Goal: Information Seeking & Learning: Compare options

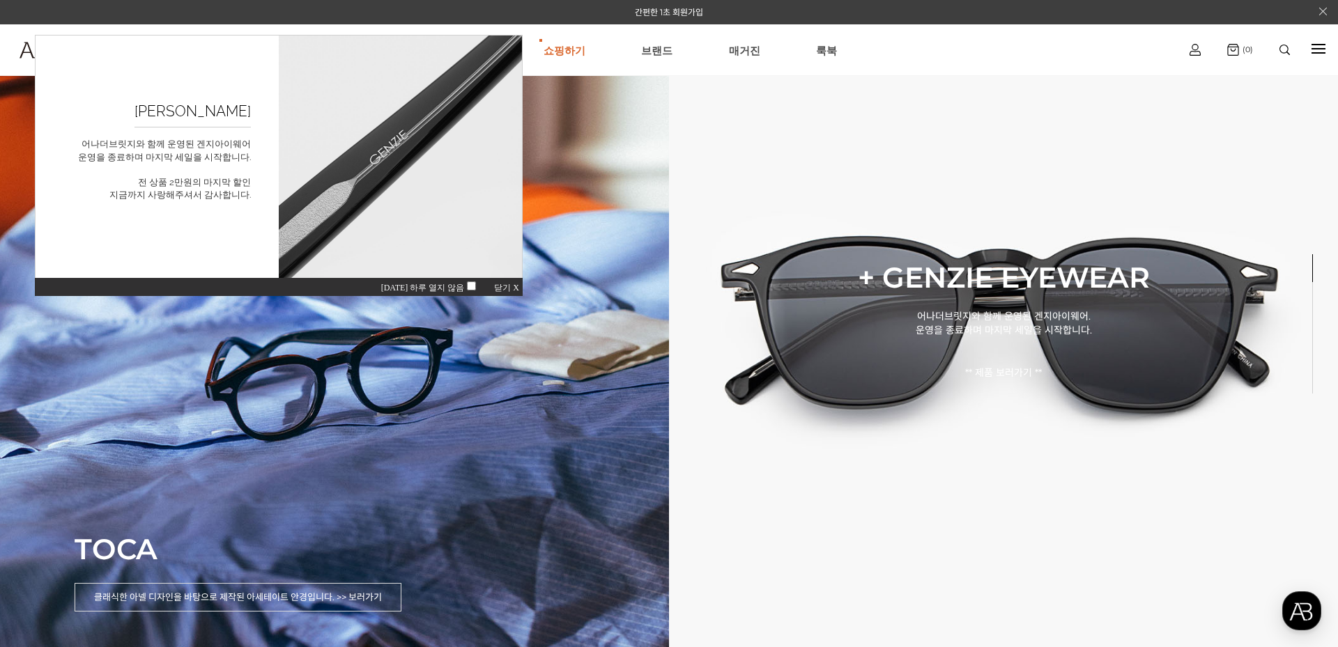
click at [475, 284] on span "오늘 하루 열지 않음" at bounding box center [431, 288] width 100 height 10
click at [476, 284] on span "오늘 하루 열지 않음" at bounding box center [431, 288] width 100 height 10
click at [502, 281] on div "오늘 하루 열지 않음 닫기 X" at bounding box center [279, 286] width 488 height 19
click at [504, 283] on div "오늘 하루 열지 않음 닫기 X" at bounding box center [279, 286] width 488 height 19
click at [580, 94] on link "AnotherBridge" at bounding box center [564, 93] width 150 height 26
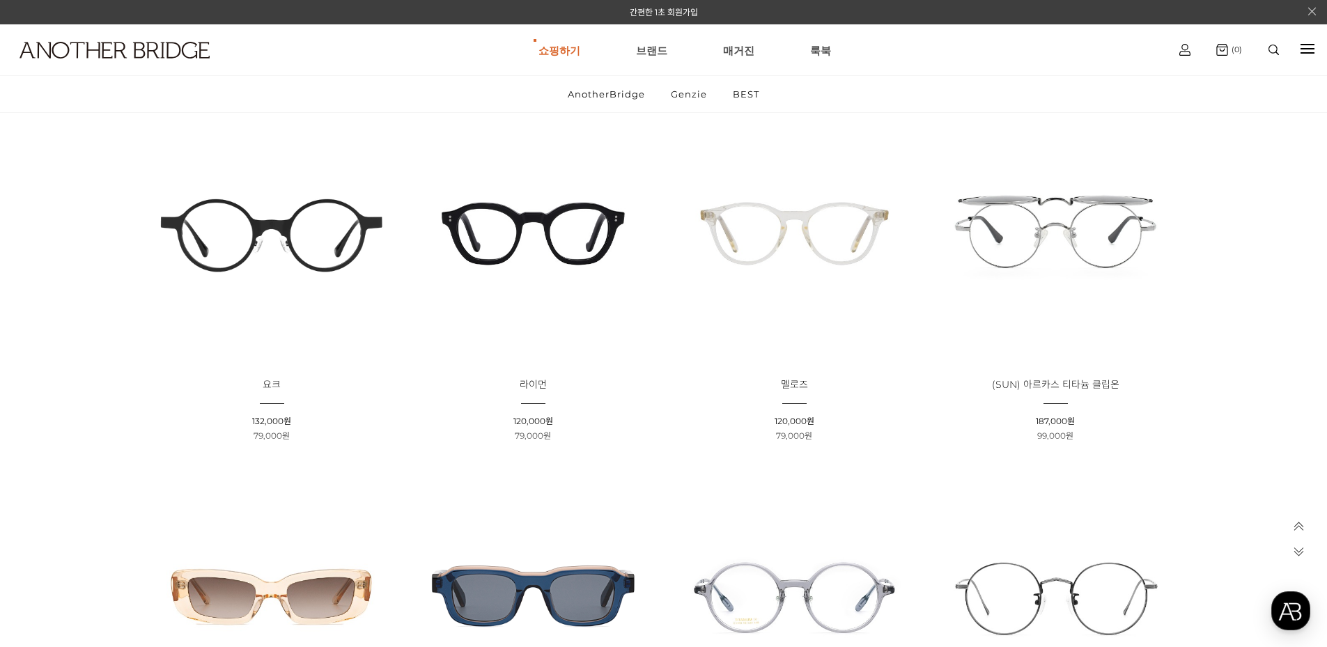
scroll to position [929, 0]
click at [1033, 267] on img at bounding box center [1056, 235] width 252 height 252
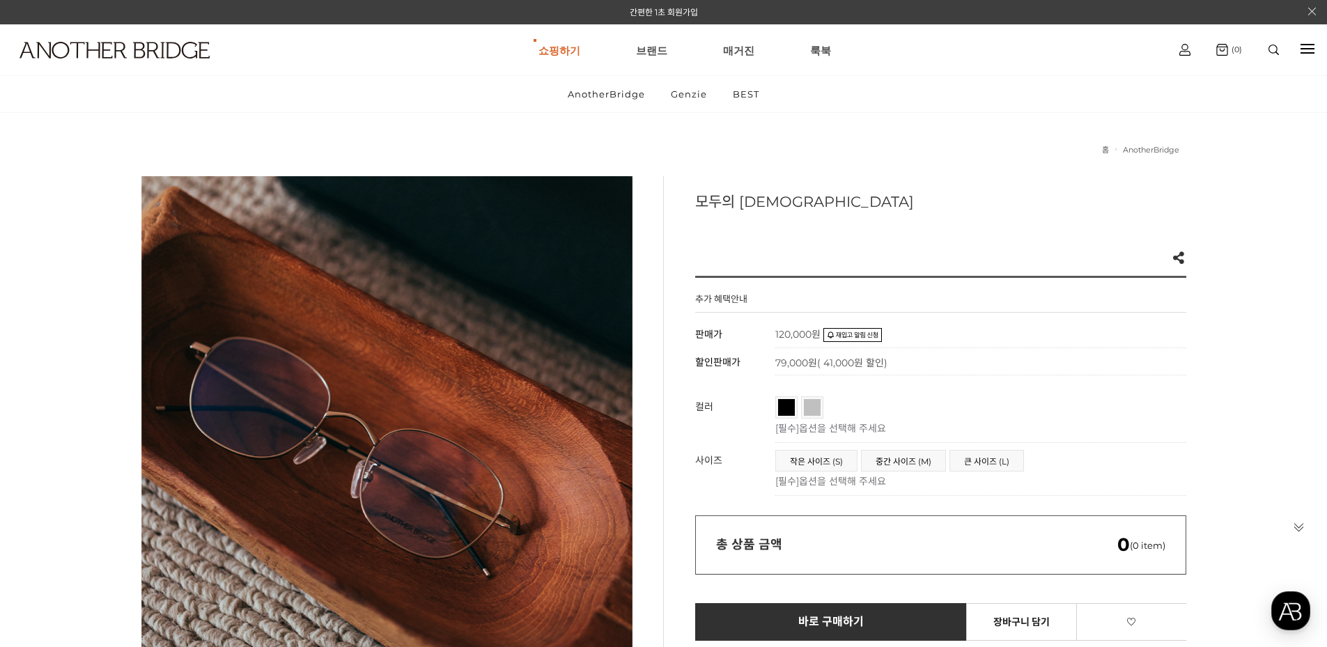
scroll to position [93, 0]
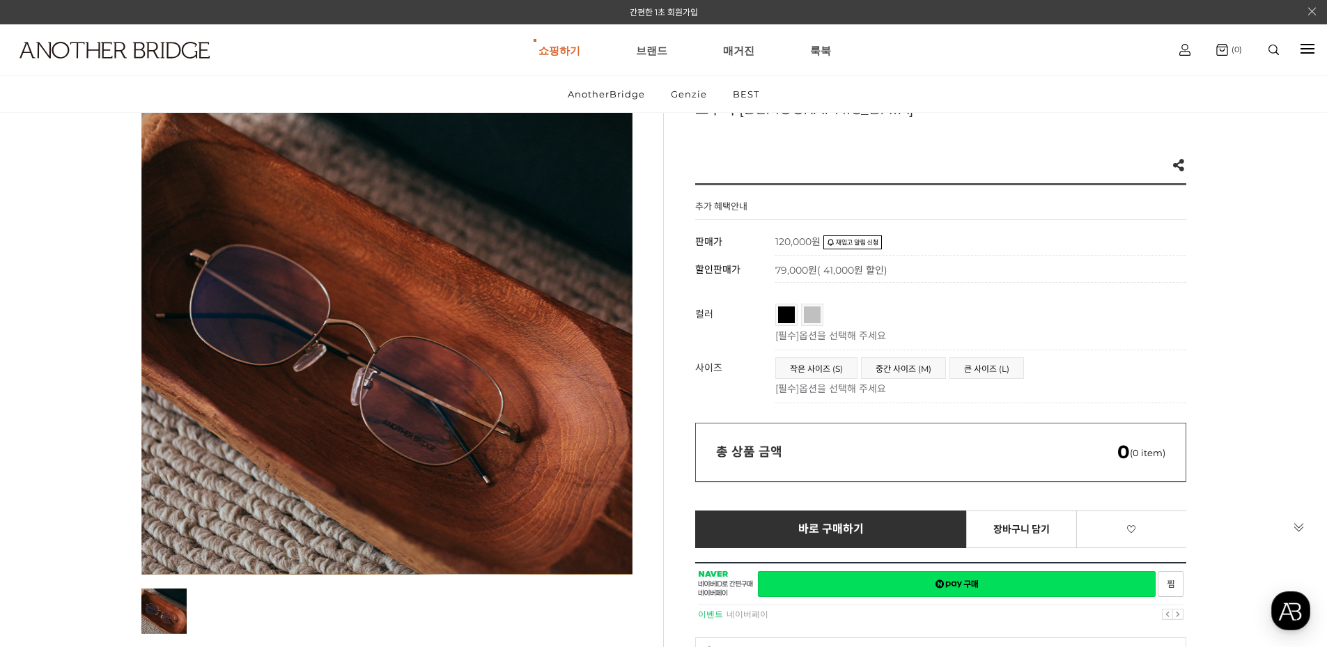
drag, startPoint x: 758, startPoint y: 334, endPoint x: 764, endPoint y: 376, distance: 42.9
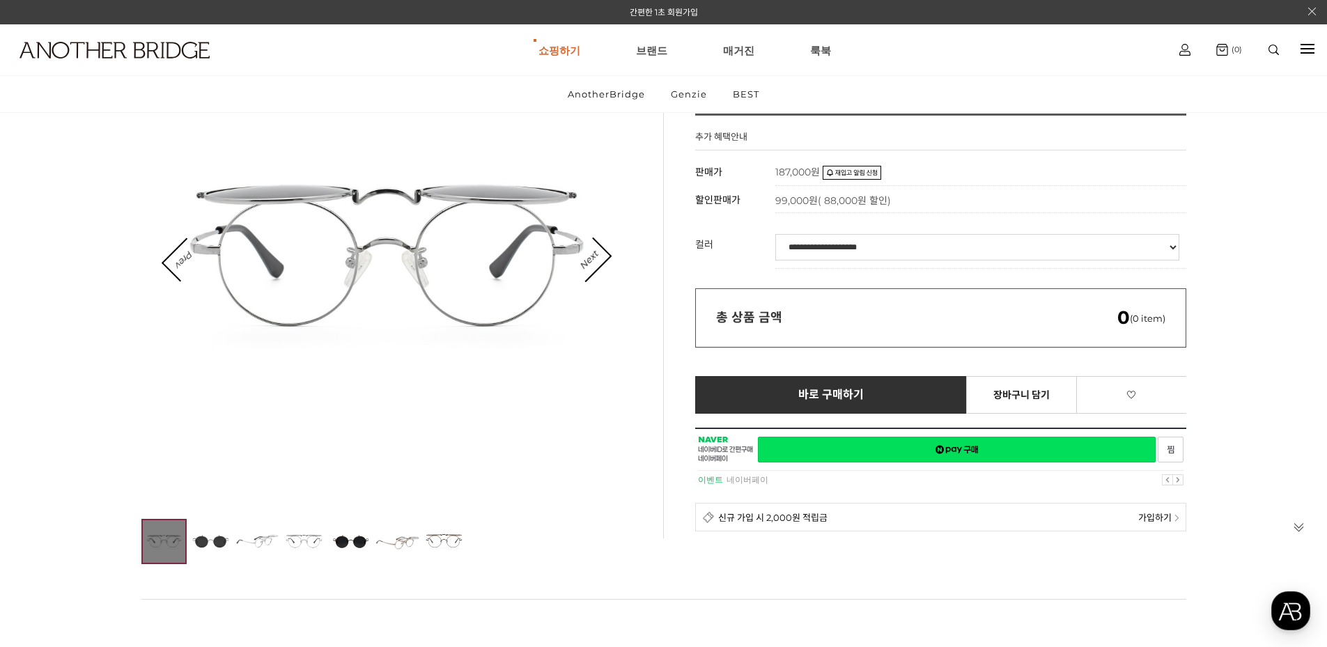
scroll to position [186, 0]
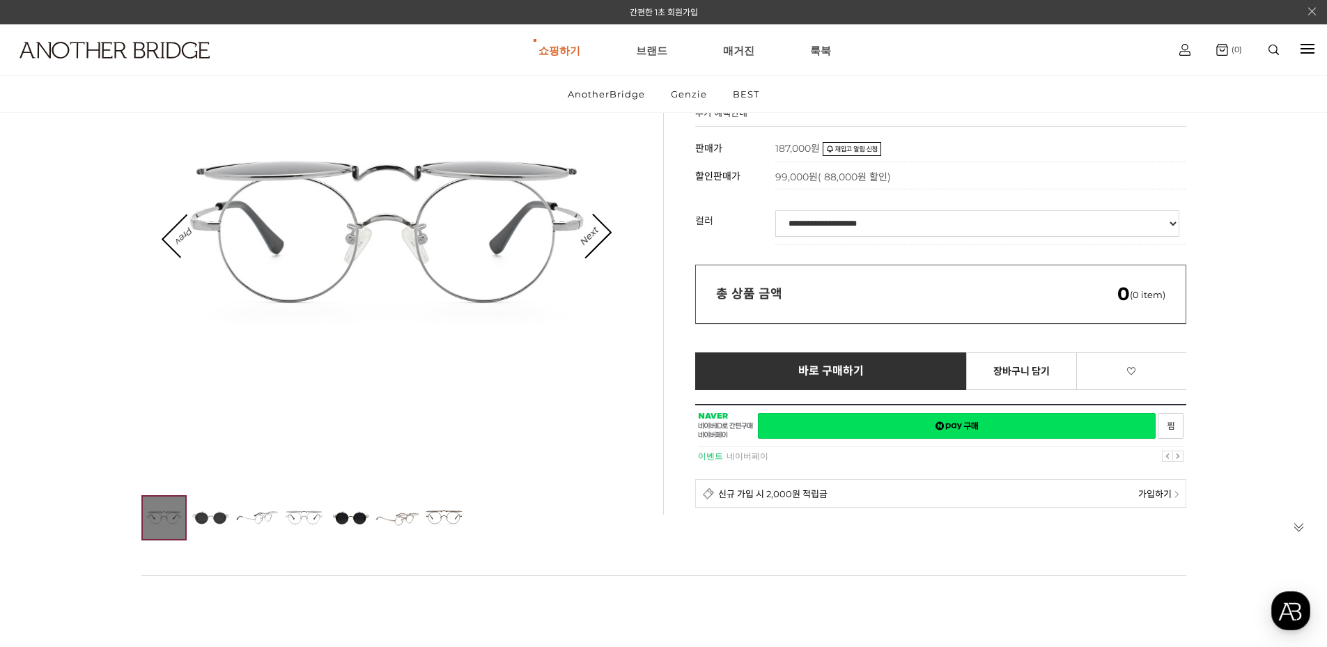
click at [862, 219] on select "**********" at bounding box center [977, 223] width 404 height 26
click at [211, 516] on img at bounding box center [210, 517] width 45 height 45
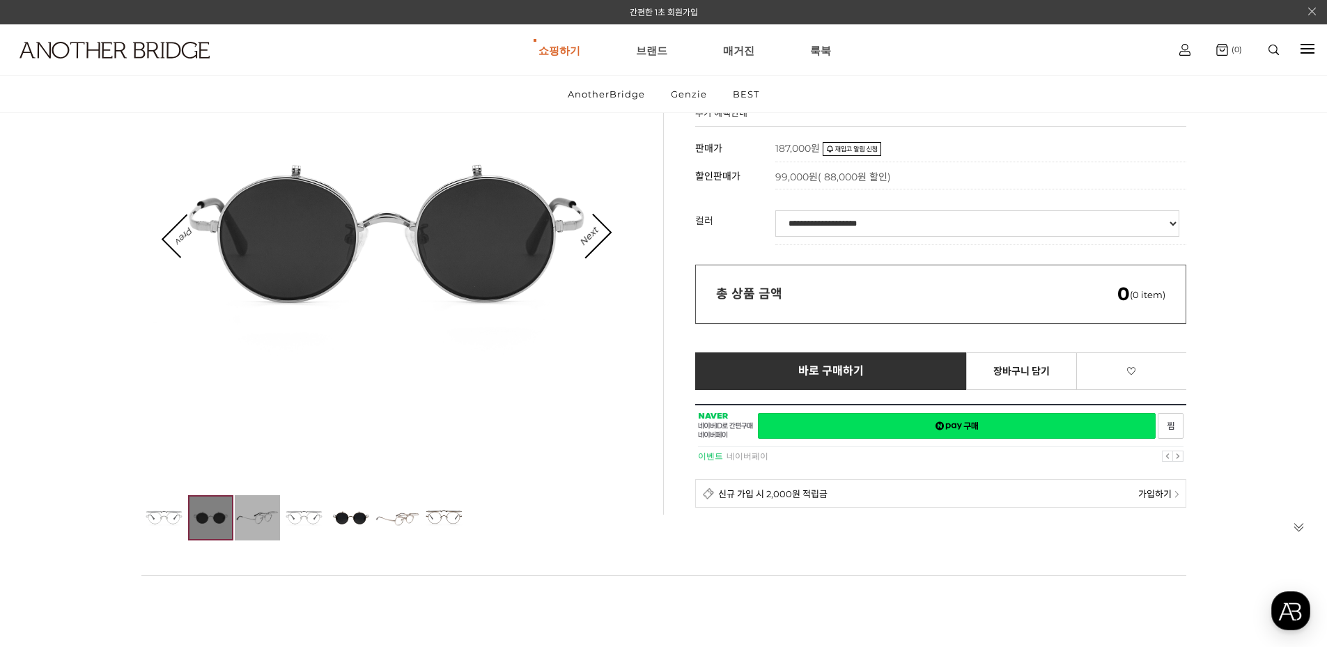
click at [247, 513] on img at bounding box center [257, 517] width 45 height 45
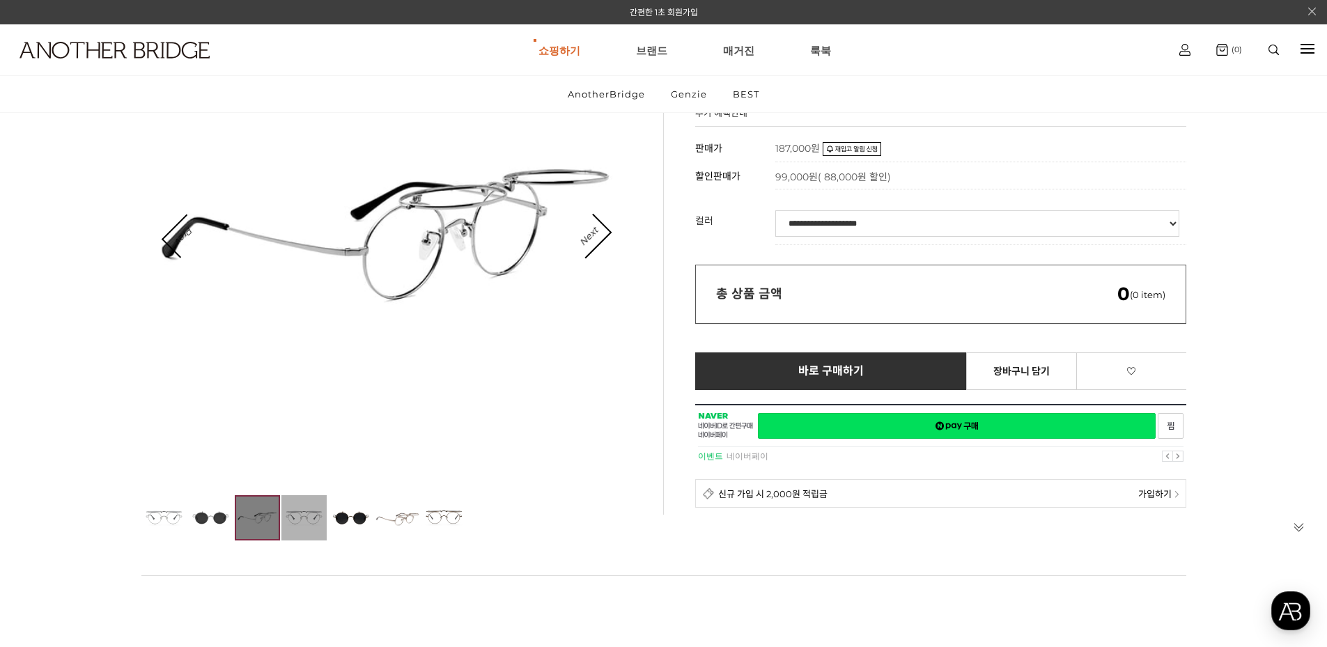
click at [302, 523] on img at bounding box center [303, 517] width 45 height 45
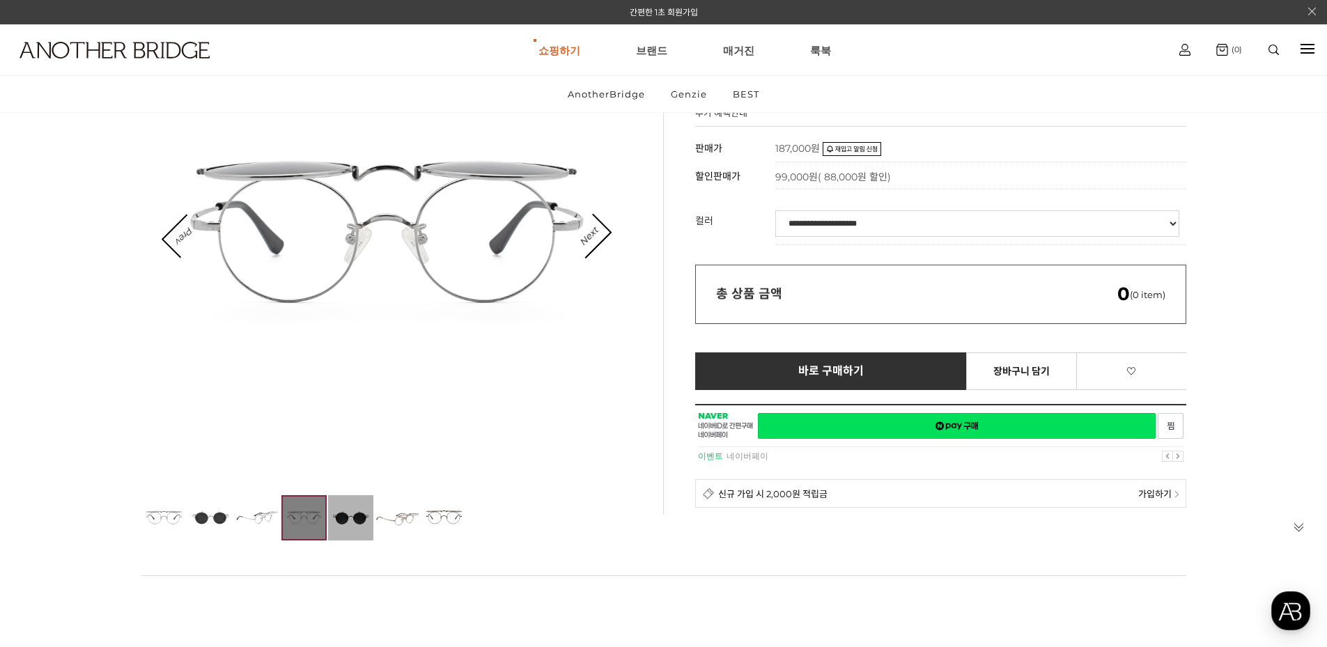
click at [348, 525] on img at bounding box center [350, 517] width 45 height 45
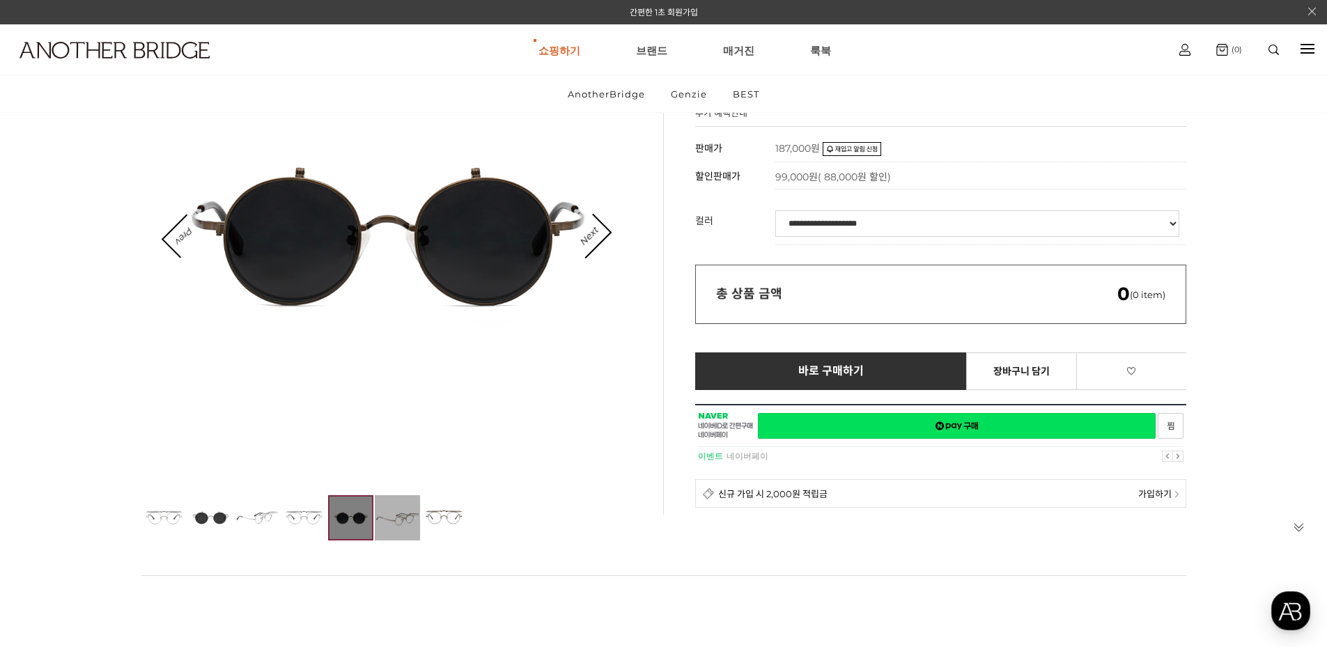
click at [401, 527] on img at bounding box center [397, 517] width 45 height 45
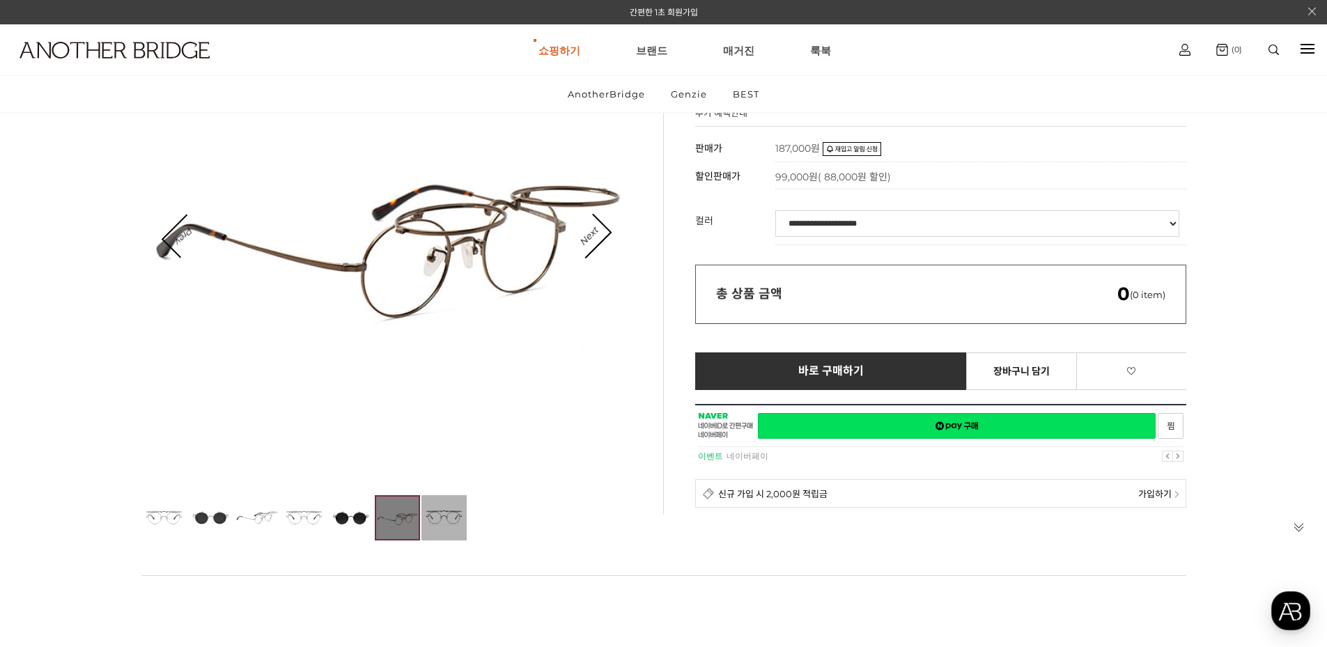
click at [448, 516] on img at bounding box center [444, 517] width 45 height 45
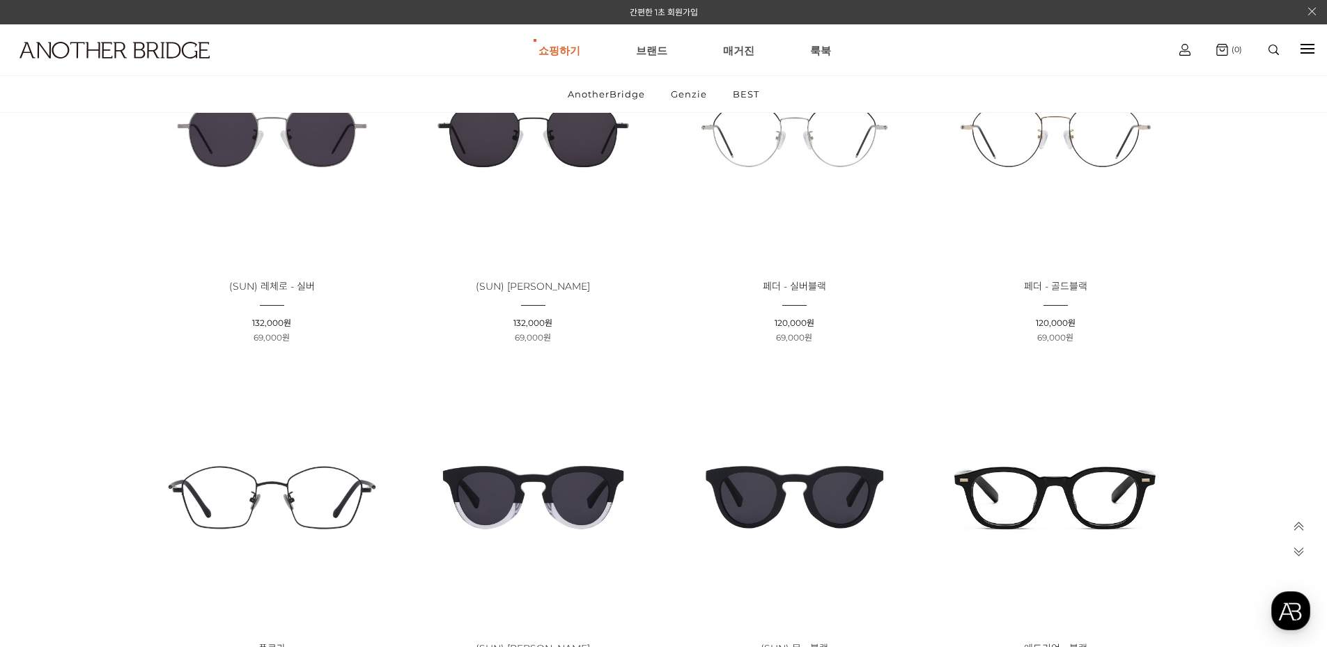
scroll to position [2415, 0]
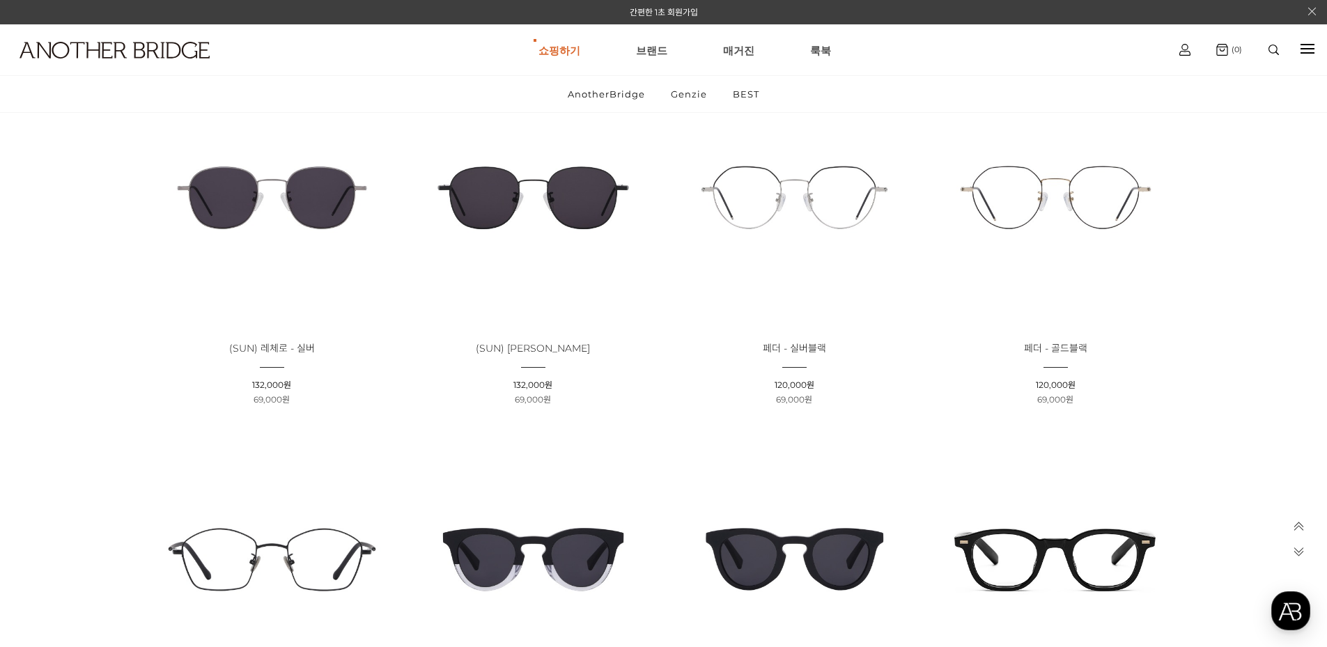
click at [790, 240] on img at bounding box center [795, 198] width 252 height 252
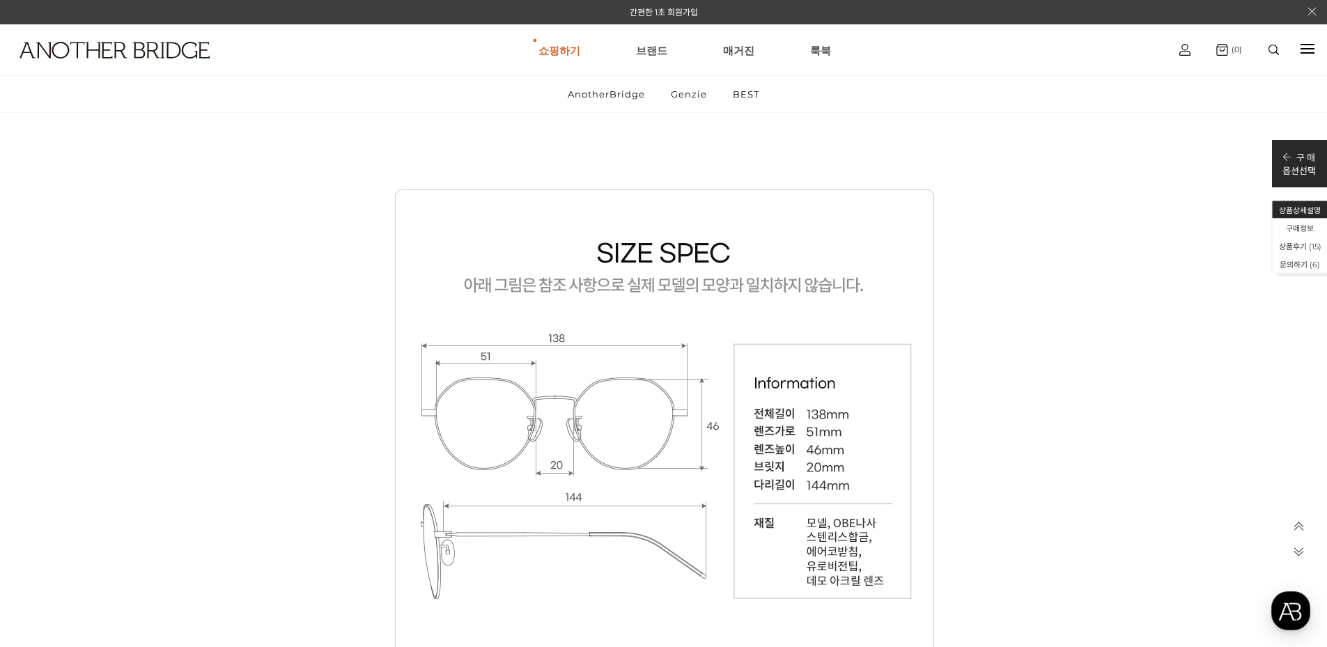
scroll to position [15267, 0]
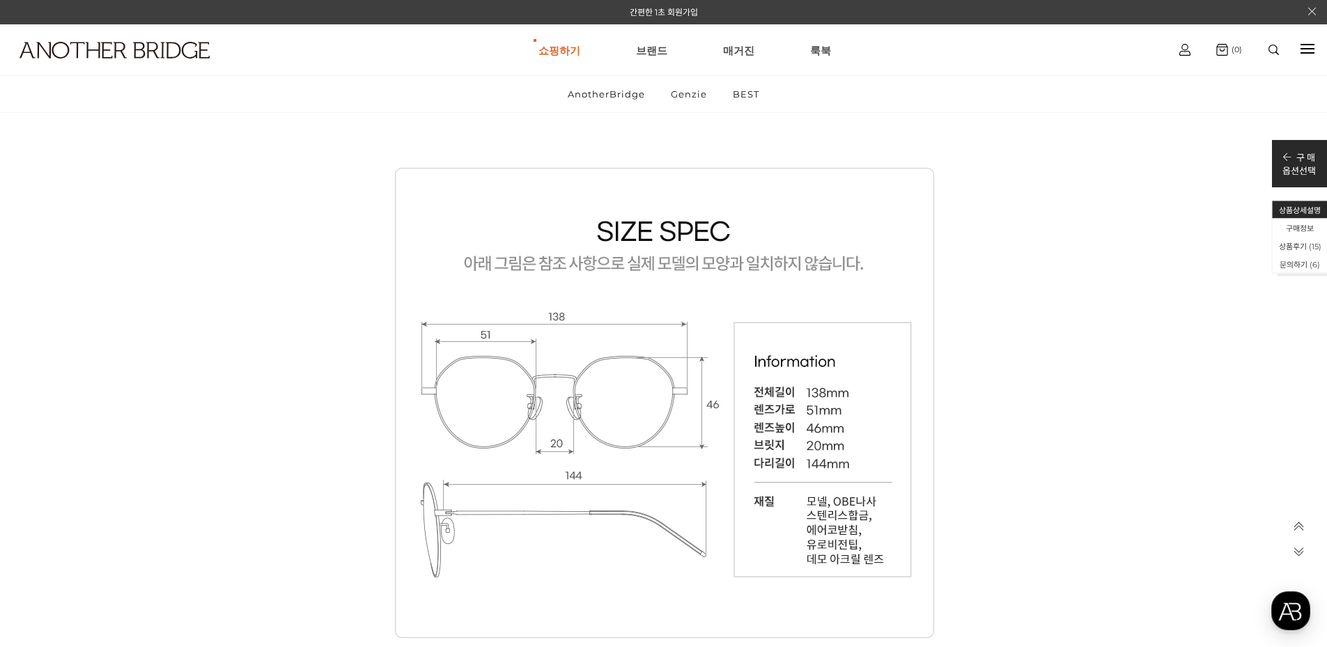
drag, startPoint x: 872, startPoint y: 261, endPoint x: 856, endPoint y: 246, distance: 22.2
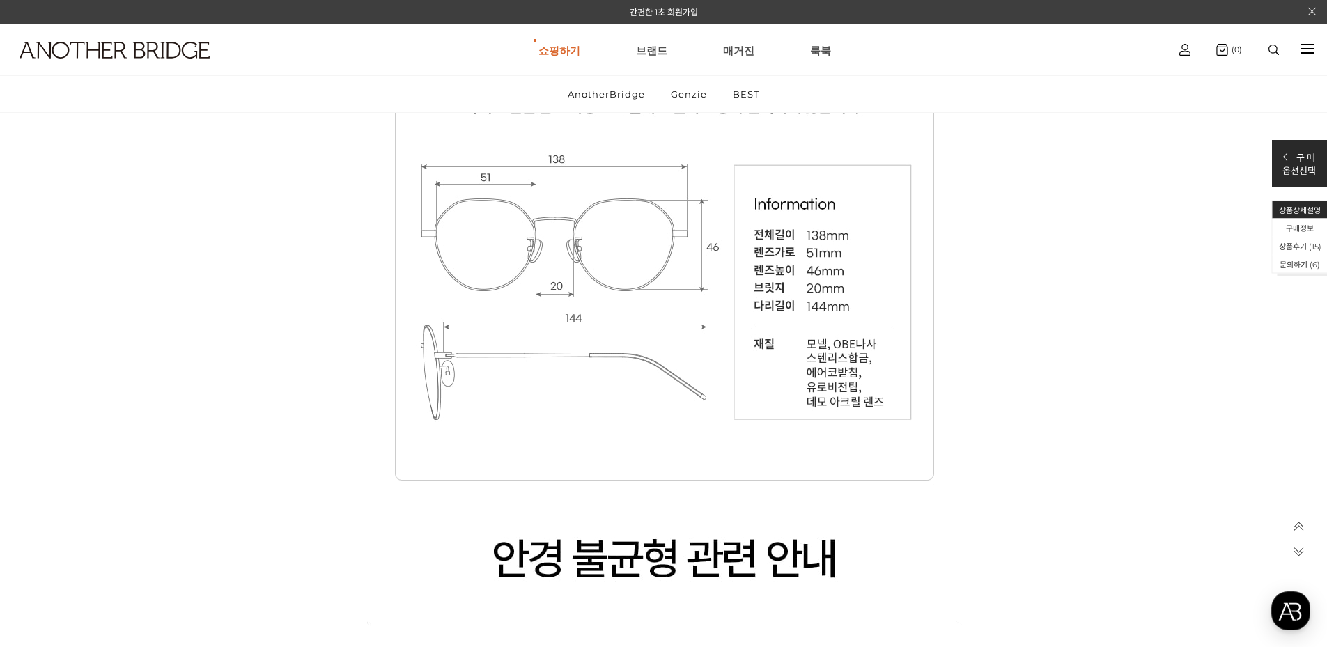
scroll to position [15402, 0]
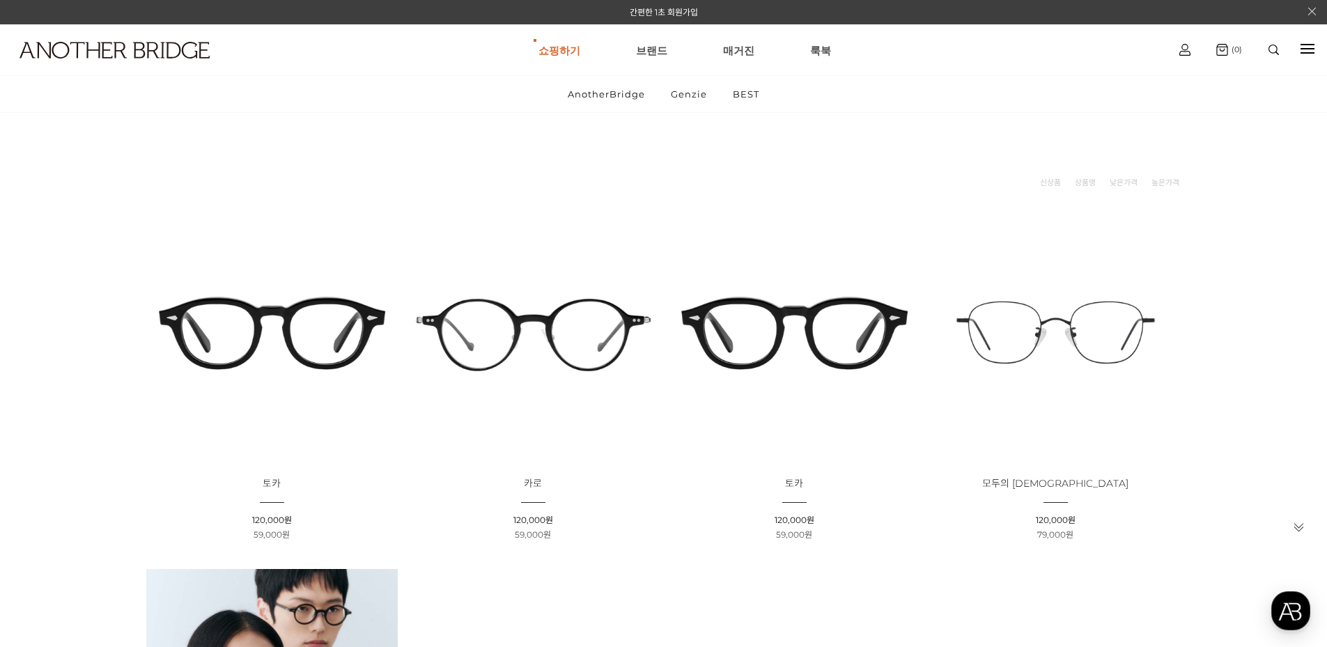
scroll to position [93, 0]
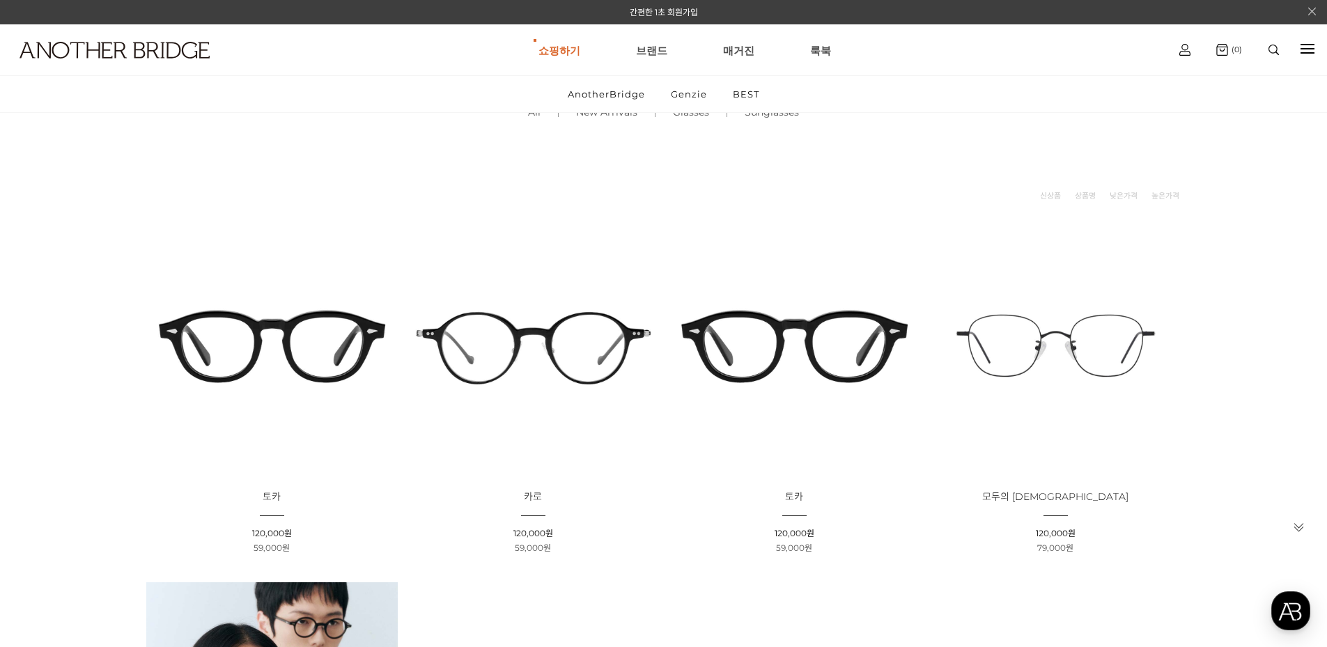
click at [1026, 309] on img at bounding box center [1056, 346] width 252 height 252
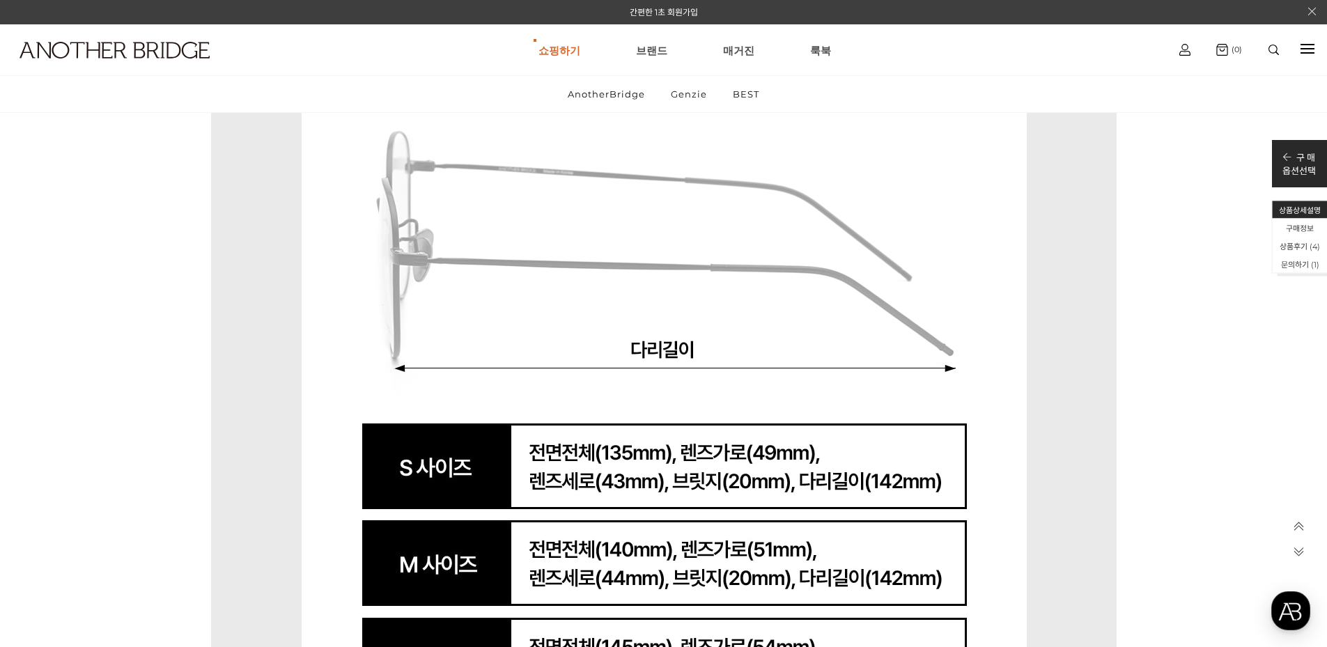
scroll to position [66589, 0]
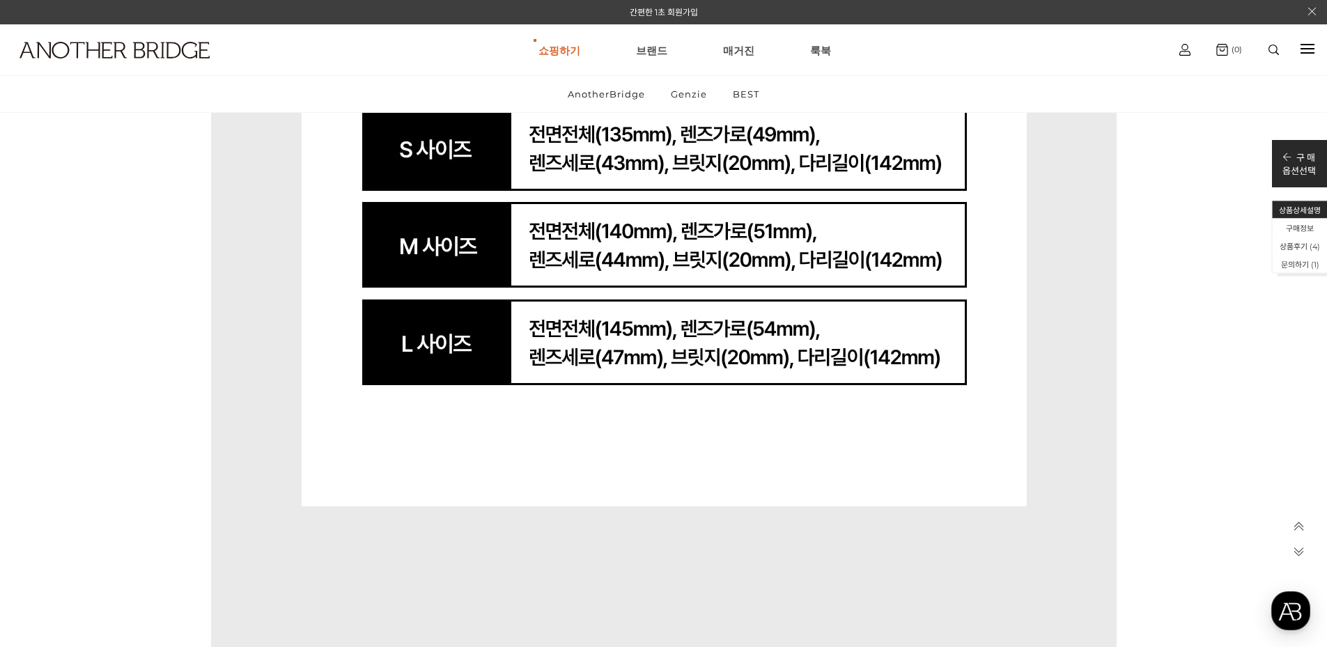
drag, startPoint x: 872, startPoint y: 285, endPoint x: 865, endPoint y: 277, distance: 9.9
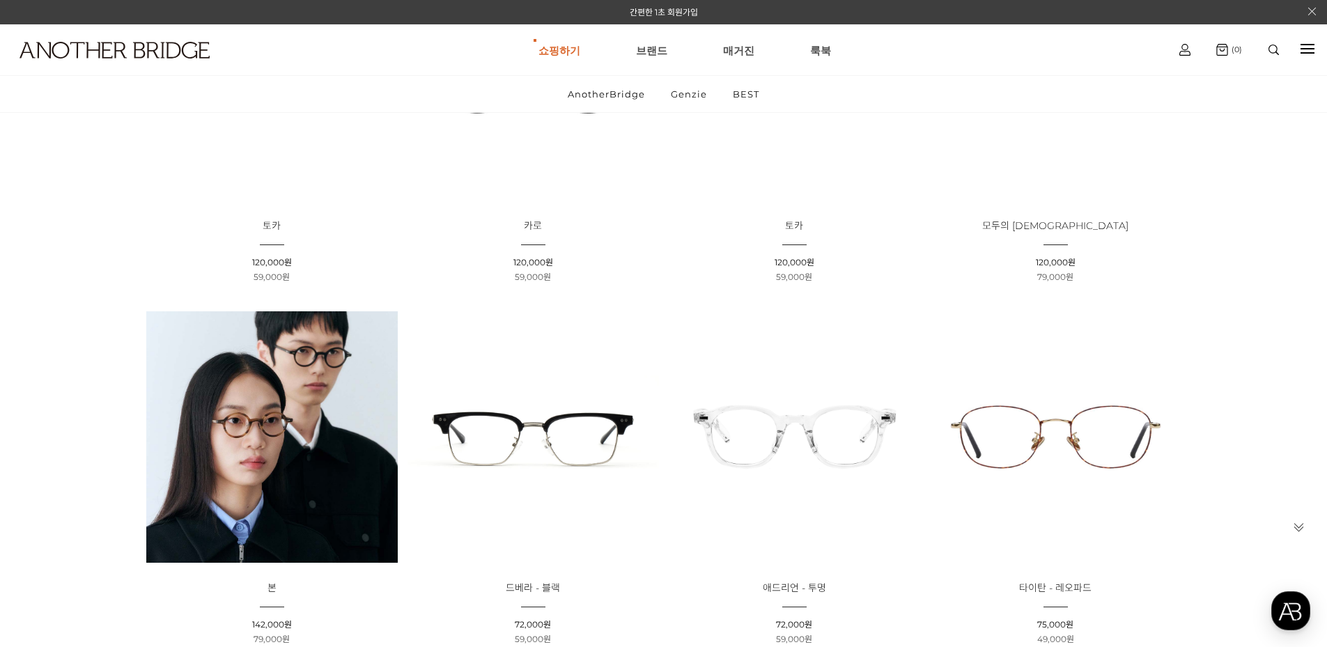
scroll to position [464, 0]
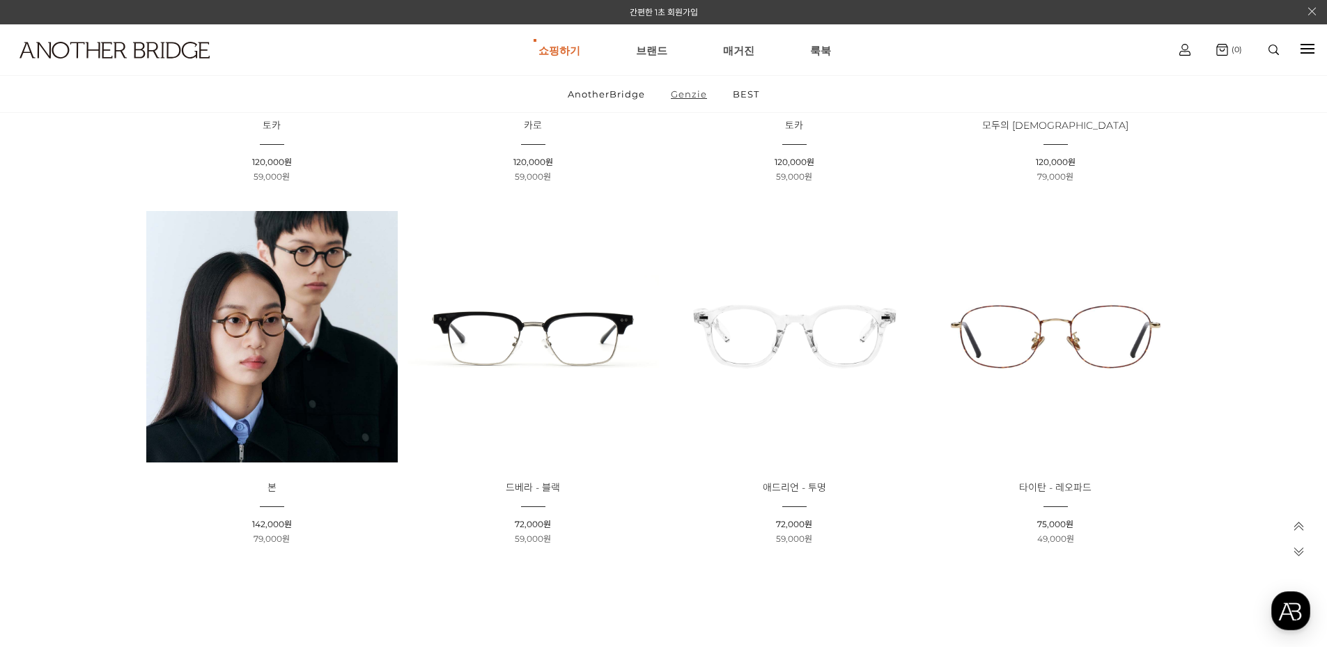
click at [702, 100] on link "Genzie" at bounding box center [689, 94] width 60 height 36
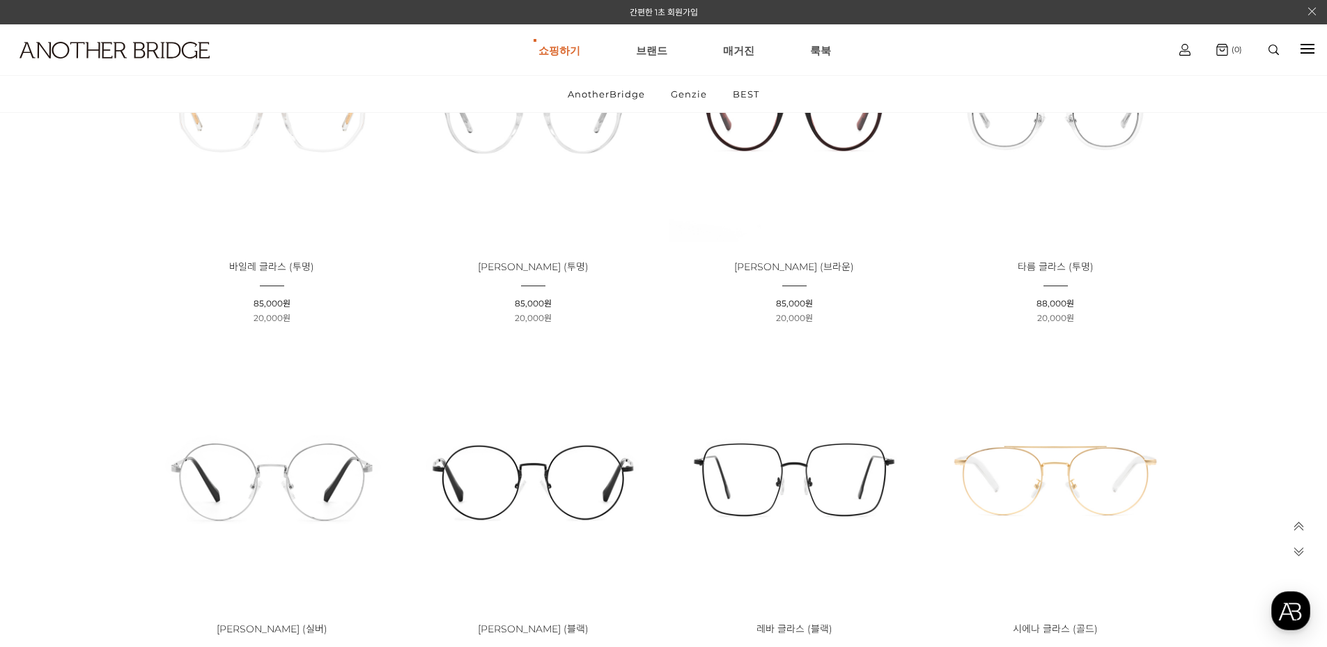
scroll to position [2601, 0]
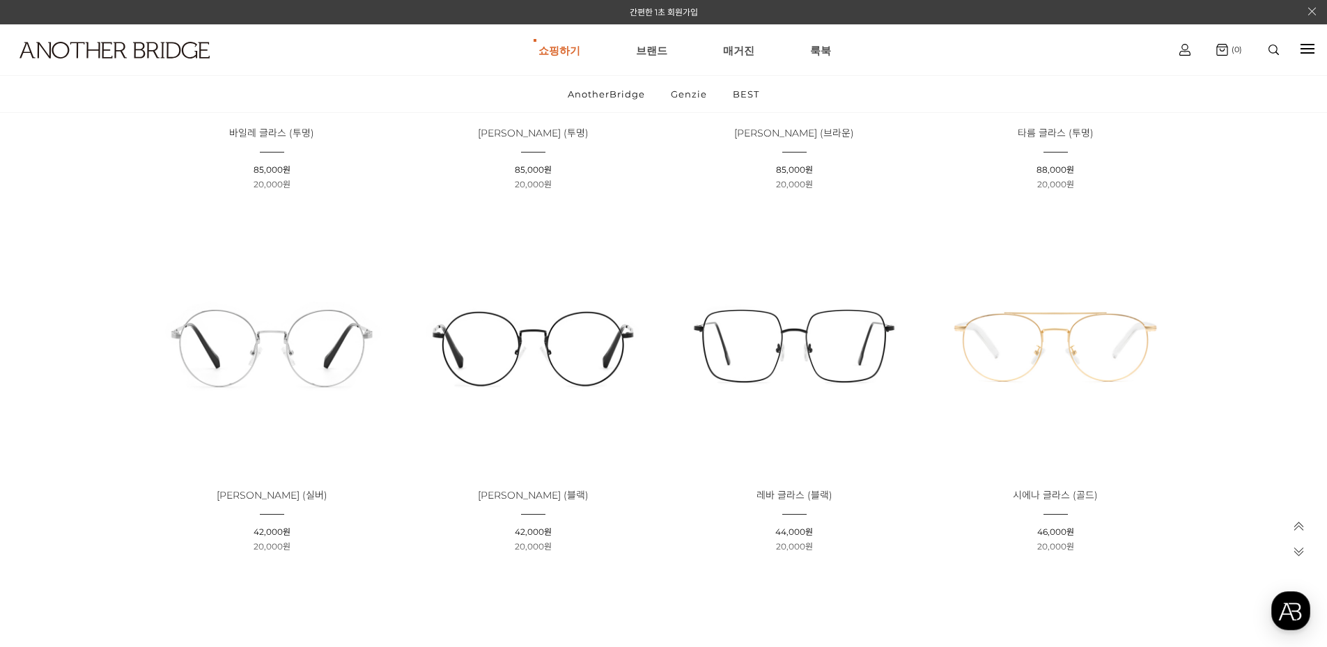
drag, startPoint x: 313, startPoint y: 360, endPoint x: 325, endPoint y: 353, distance: 13.7
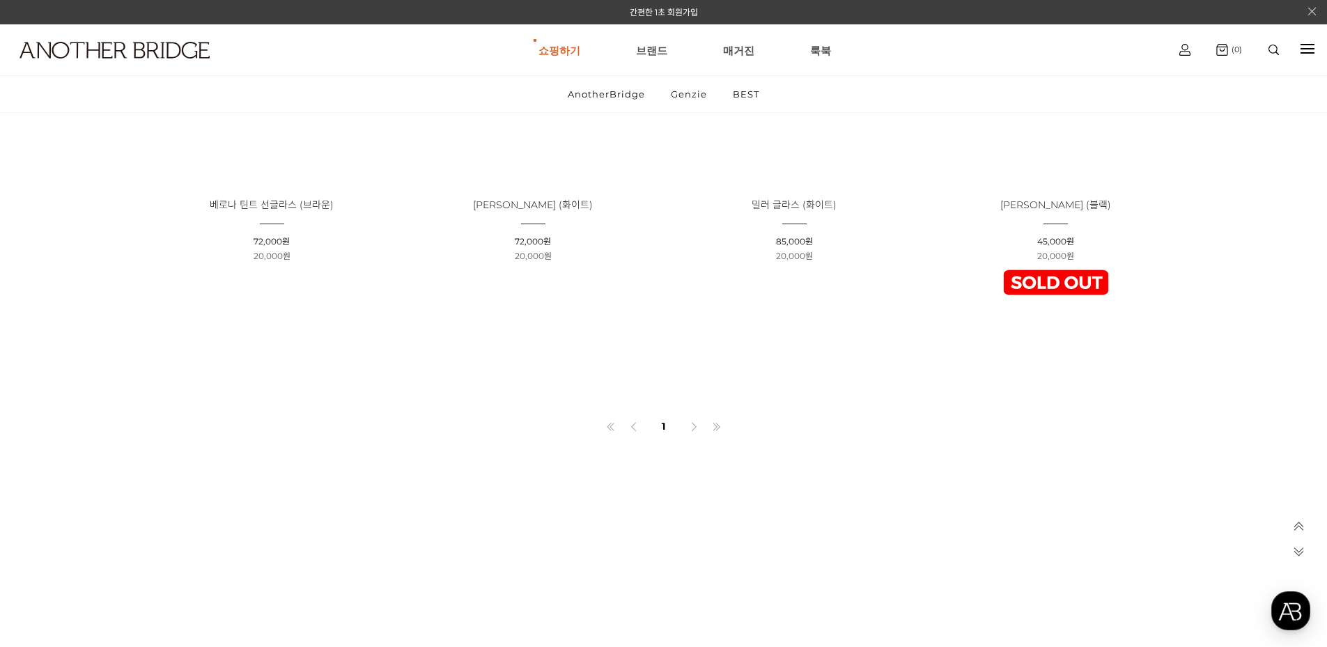
scroll to position [5109, 0]
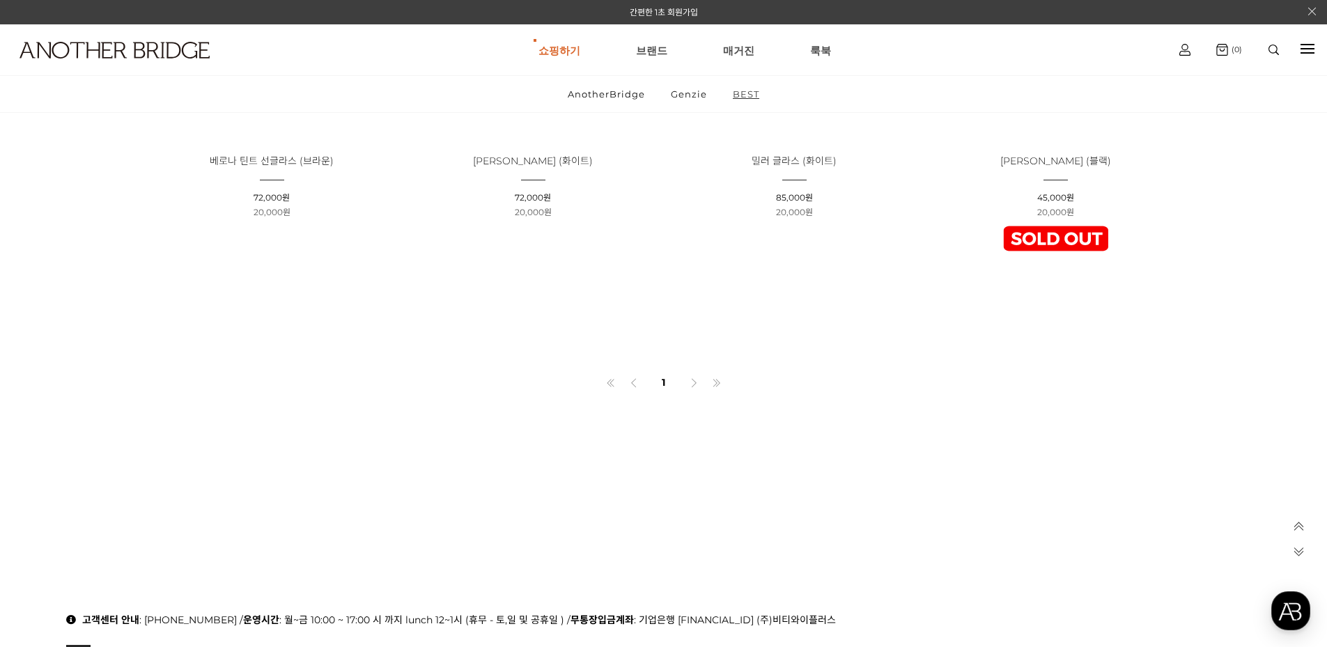
click at [747, 95] on link "BEST" at bounding box center [746, 94] width 50 height 36
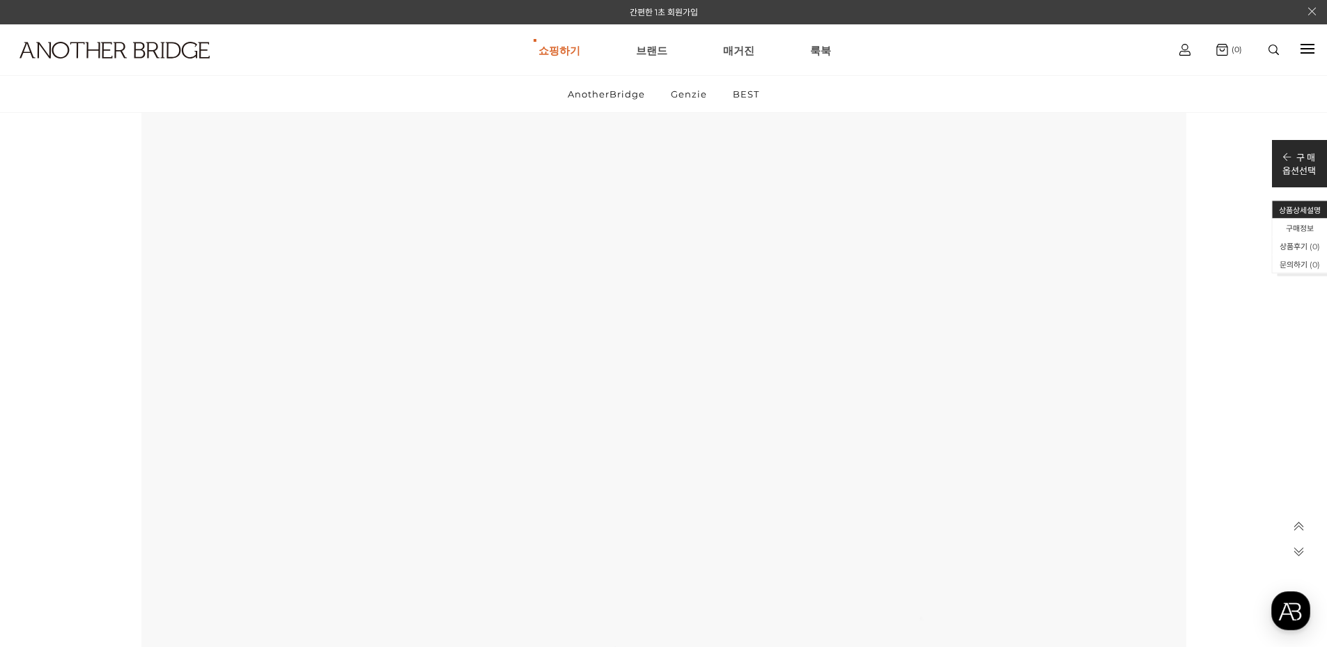
scroll to position [4645, 0]
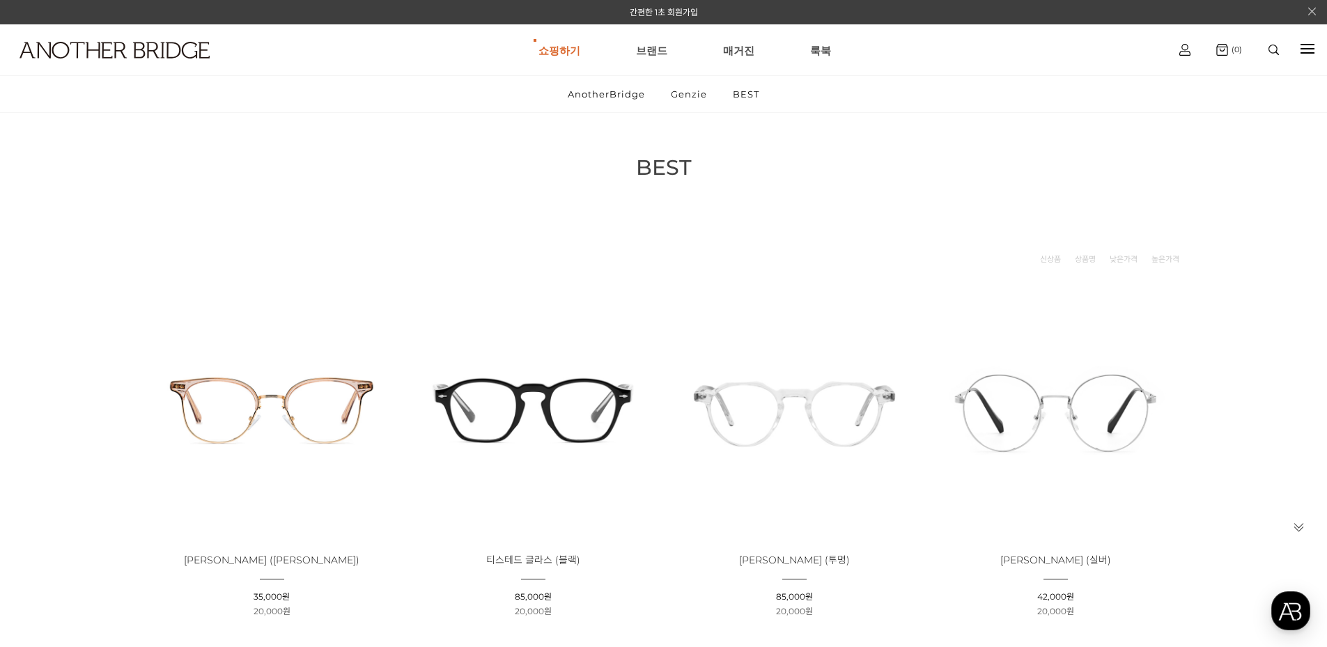
click at [1129, 391] on img at bounding box center [1056, 410] width 252 height 252
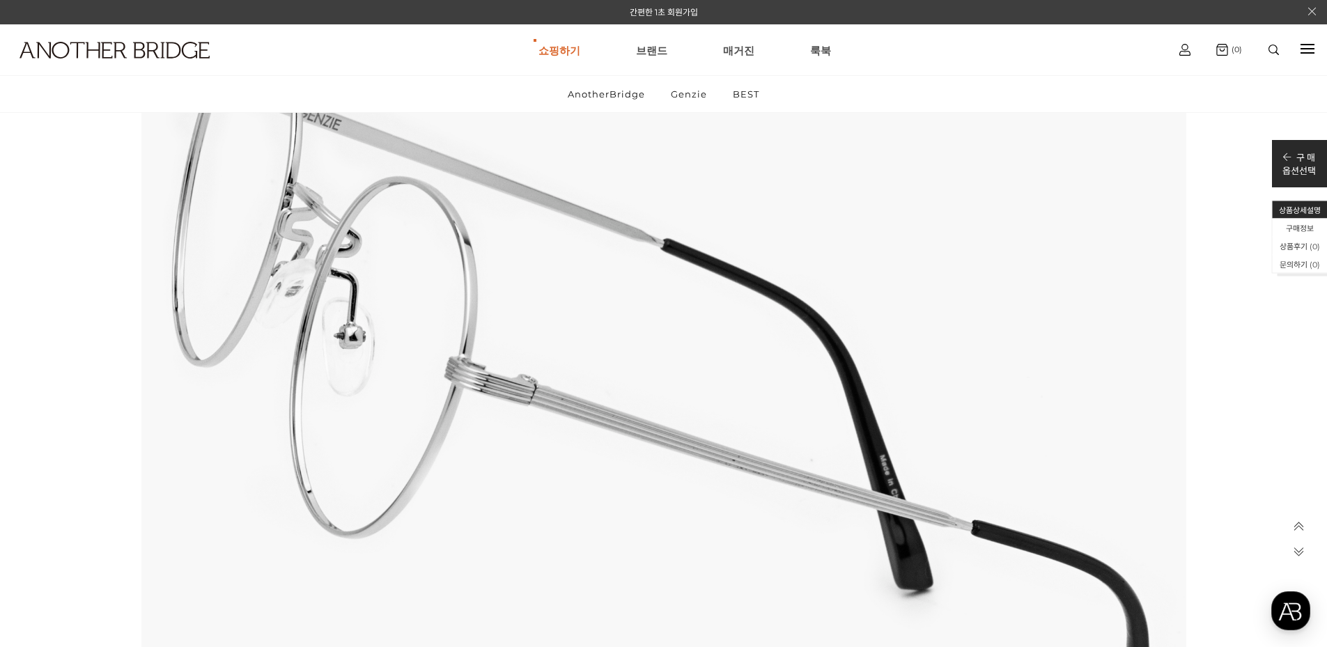
scroll to position [2434, 0]
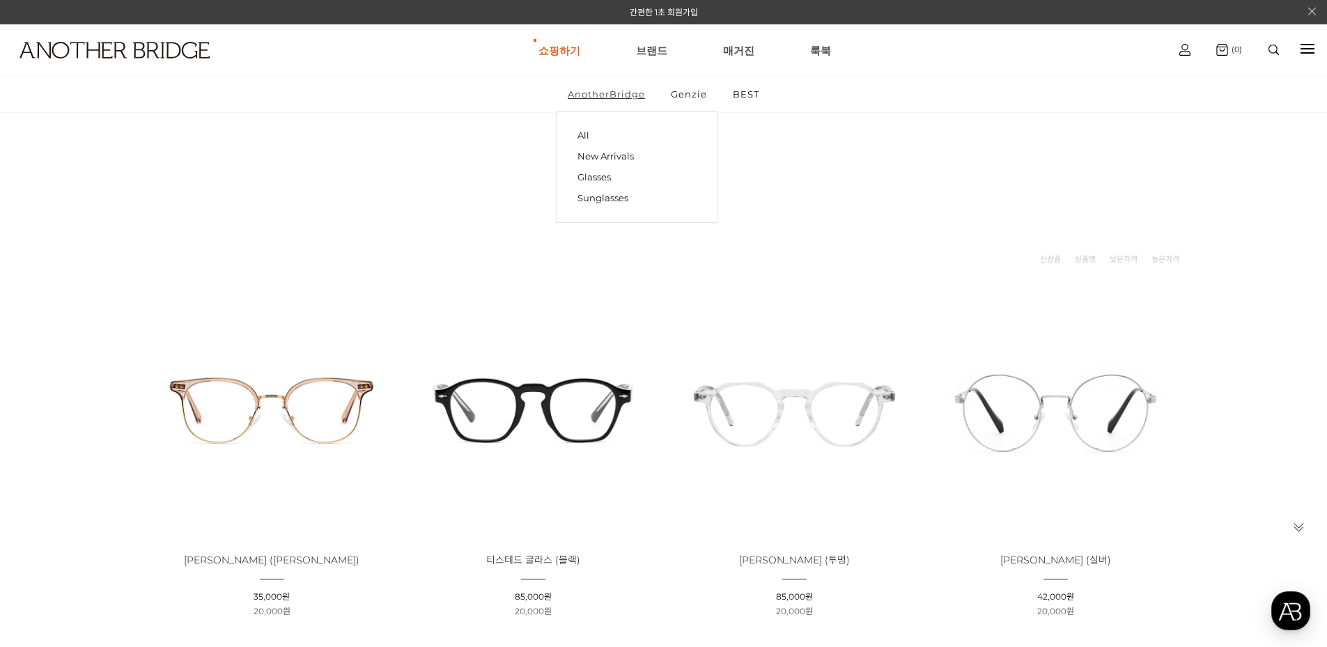
click at [649, 93] on link "AnotherBridge" at bounding box center [606, 94] width 101 height 36
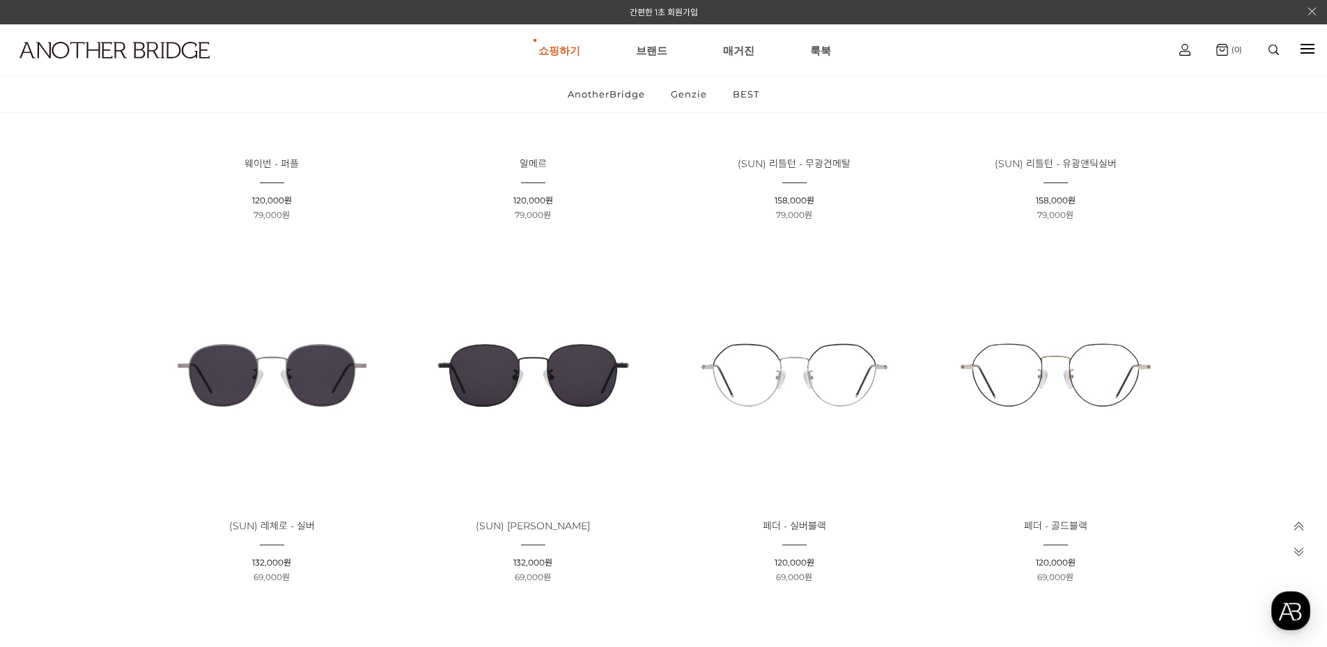
scroll to position [2322, 0]
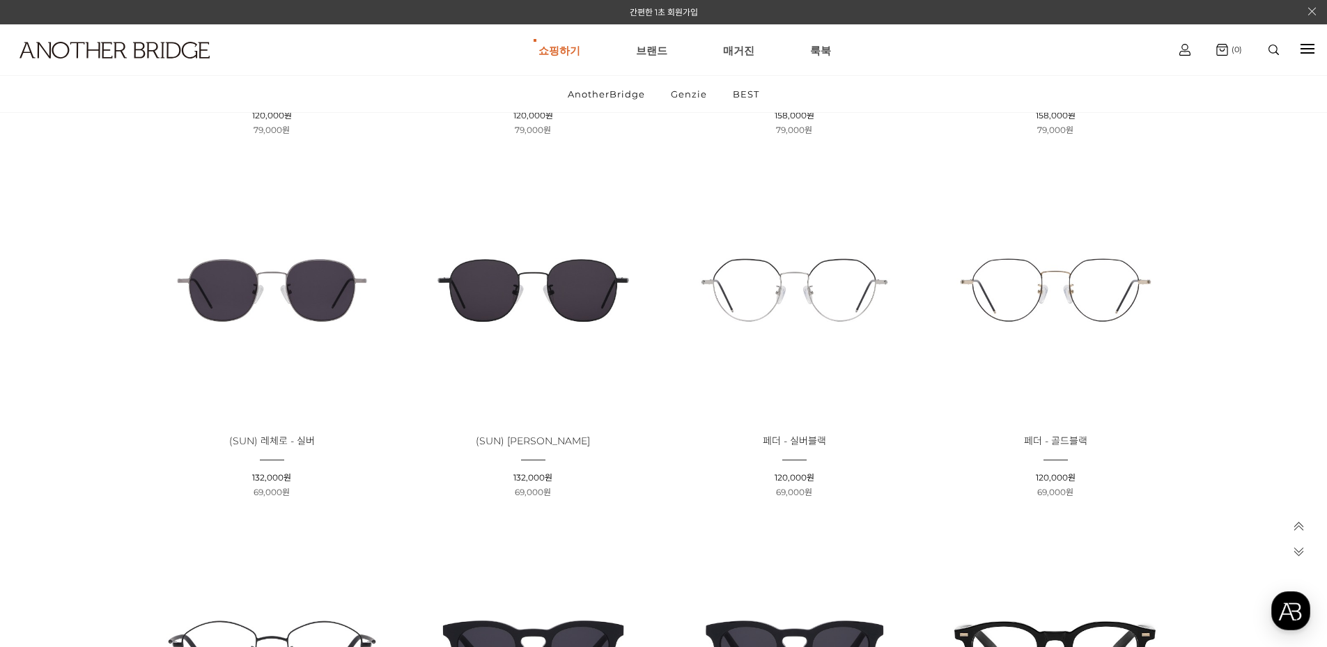
click at [817, 302] on img at bounding box center [795, 290] width 252 height 252
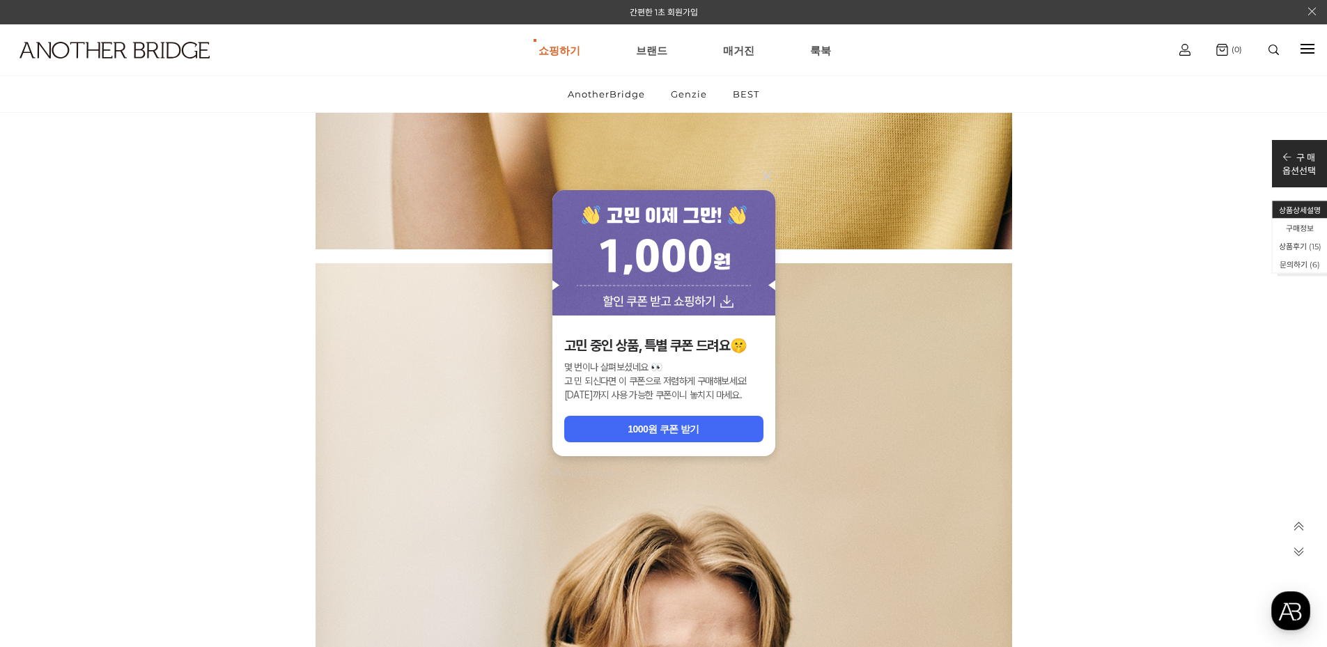
scroll to position [2285, 0]
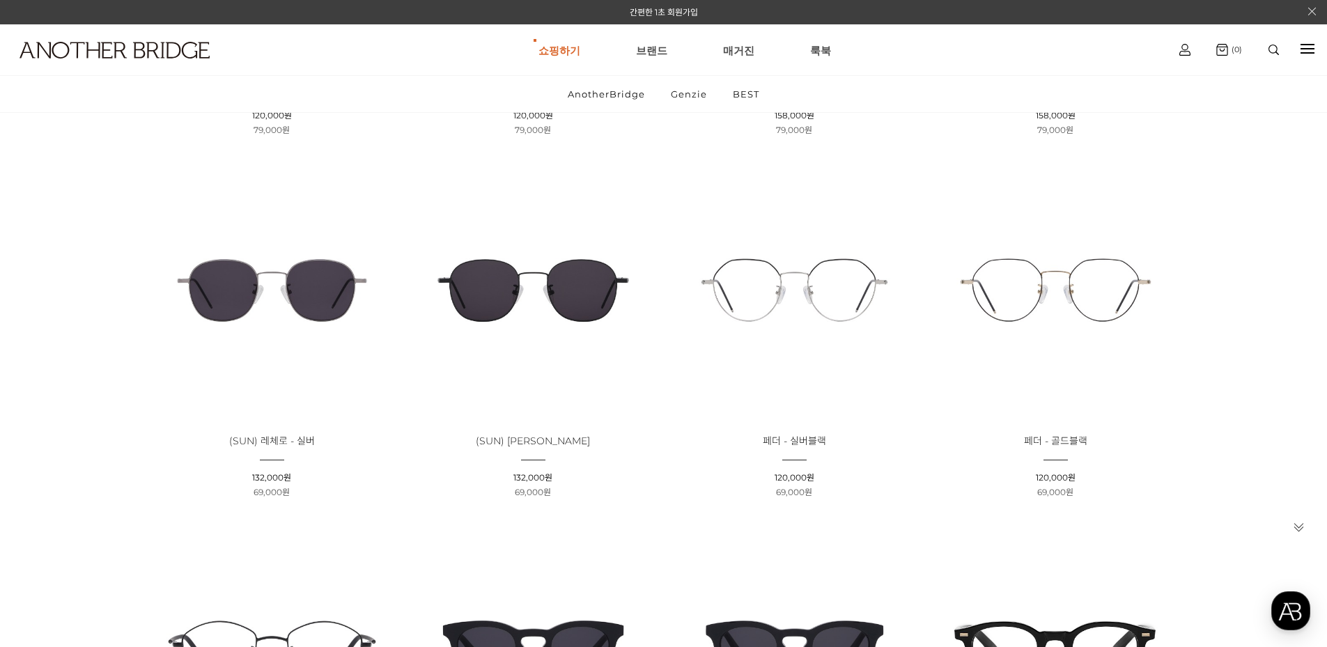
drag, startPoint x: 201, startPoint y: 294, endPoint x: 178, endPoint y: 373, distance: 82.2
